Goal: Navigation & Orientation: Find specific page/section

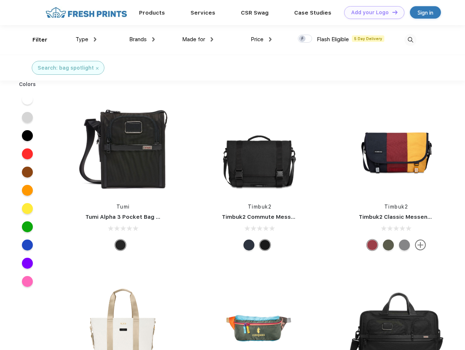
click at [372, 12] on link "Add your Logo Design Tool" at bounding box center [374, 12] width 60 height 13
click at [0, 0] on div "Design Tool" at bounding box center [0, 0] width 0 height 0
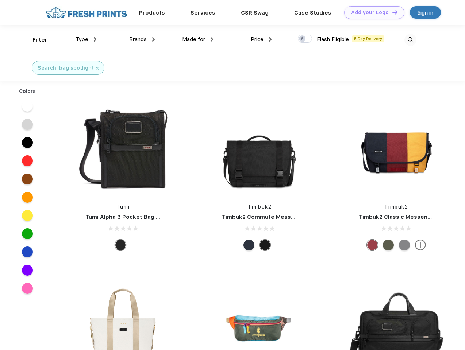
click at [392, 12] on link "Add your Logo Design Tool" at bounding box center [374, 12] width 60 height 13
click at [35, 40] on div "Filter" at bounding box center [39, 40] width 15 height 8
click at [86, 39] on span "Type" at bounding box center [82, 39] width 13 height 7
click at [142, 39] on span "Brands" at bounding box center [138, 39] width 18 height 7
click at [198, 39] on span "Made for" at bounding box center [193, 39] width 23 height 7
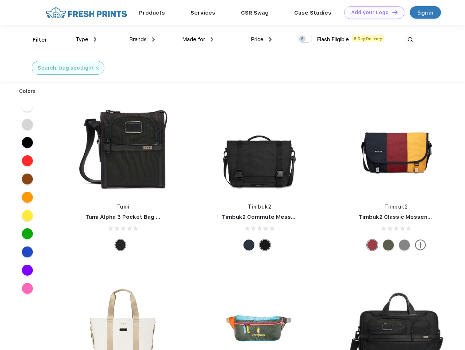
click at [261, 39] on span "Price" at bounding box center [257, 39] width 13 height 7
click at [305, 39] on div at bounding box center [305, 39] width 14 height 8
click at [303, 39] on input "checkbox" at bounding box center [300, 36] width 5 height 5
click at [410, 40] on img at bounding box center [411, 40] width 12 height 12
